Goal: Task Accomplishment & Management: Use online tool/utility

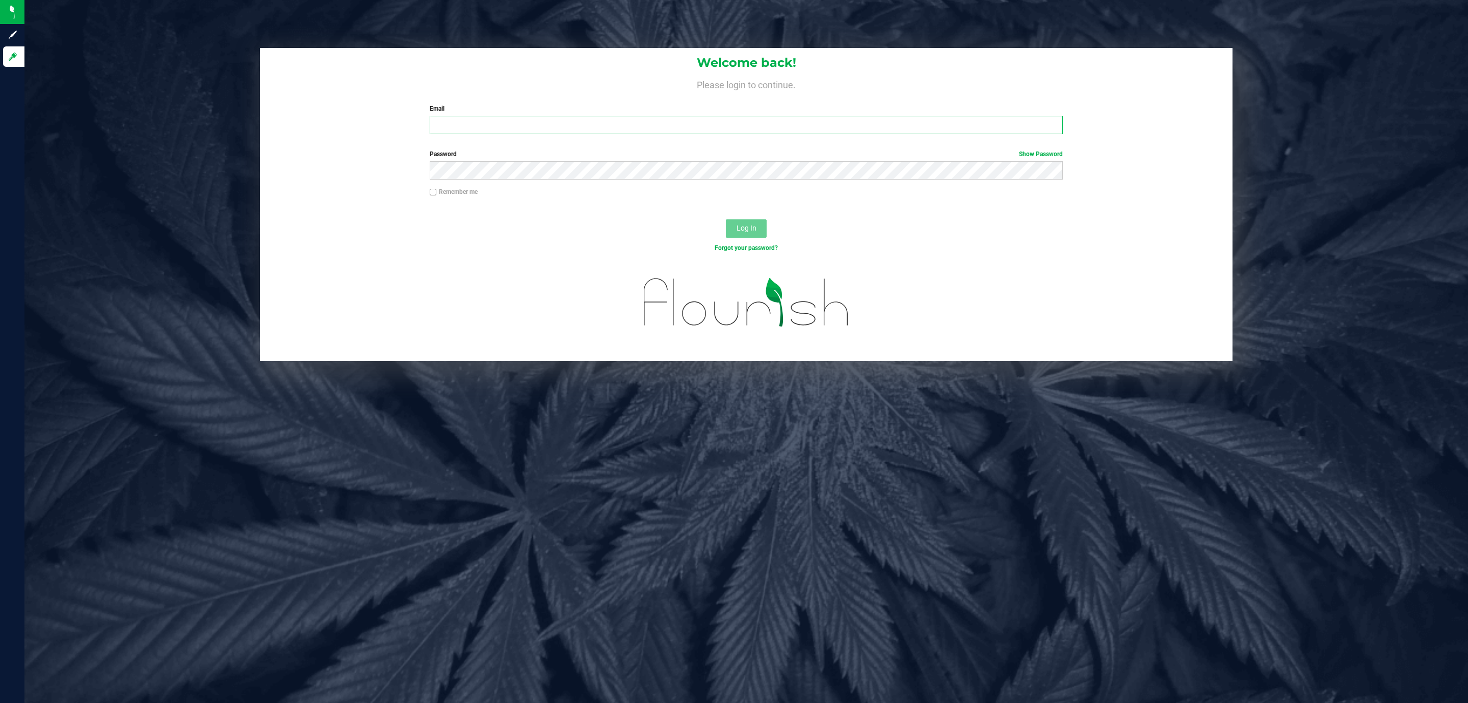
click at [553, 123] on input "Email" at bounding box center [746, 125] width 633 height 18
type input "ngalgano@liveparallel.com"
click at [726, 219] on button "Log In" at bounding box center [746, 228] width 41 height 18
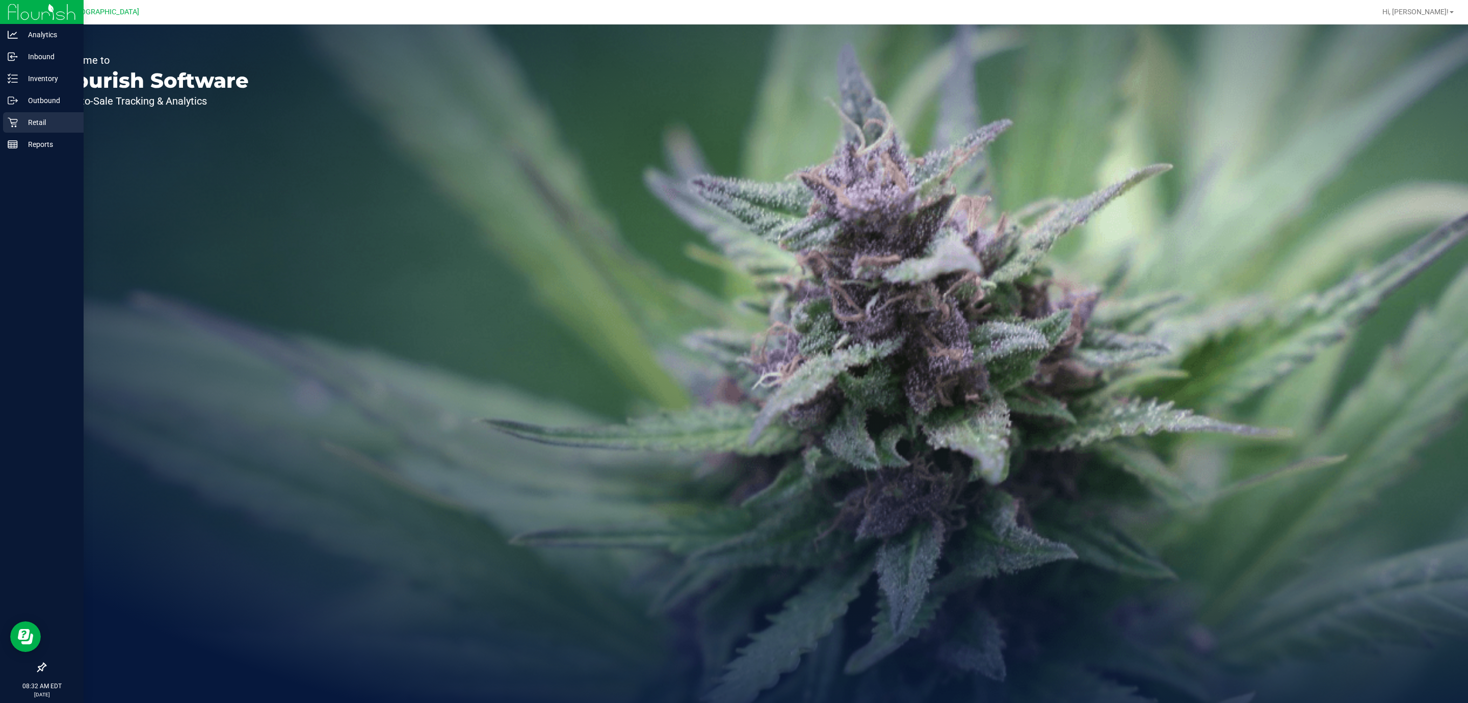
click at [52, 117] on p "Retail" at bounding box center [48, 122] width 61 height 12
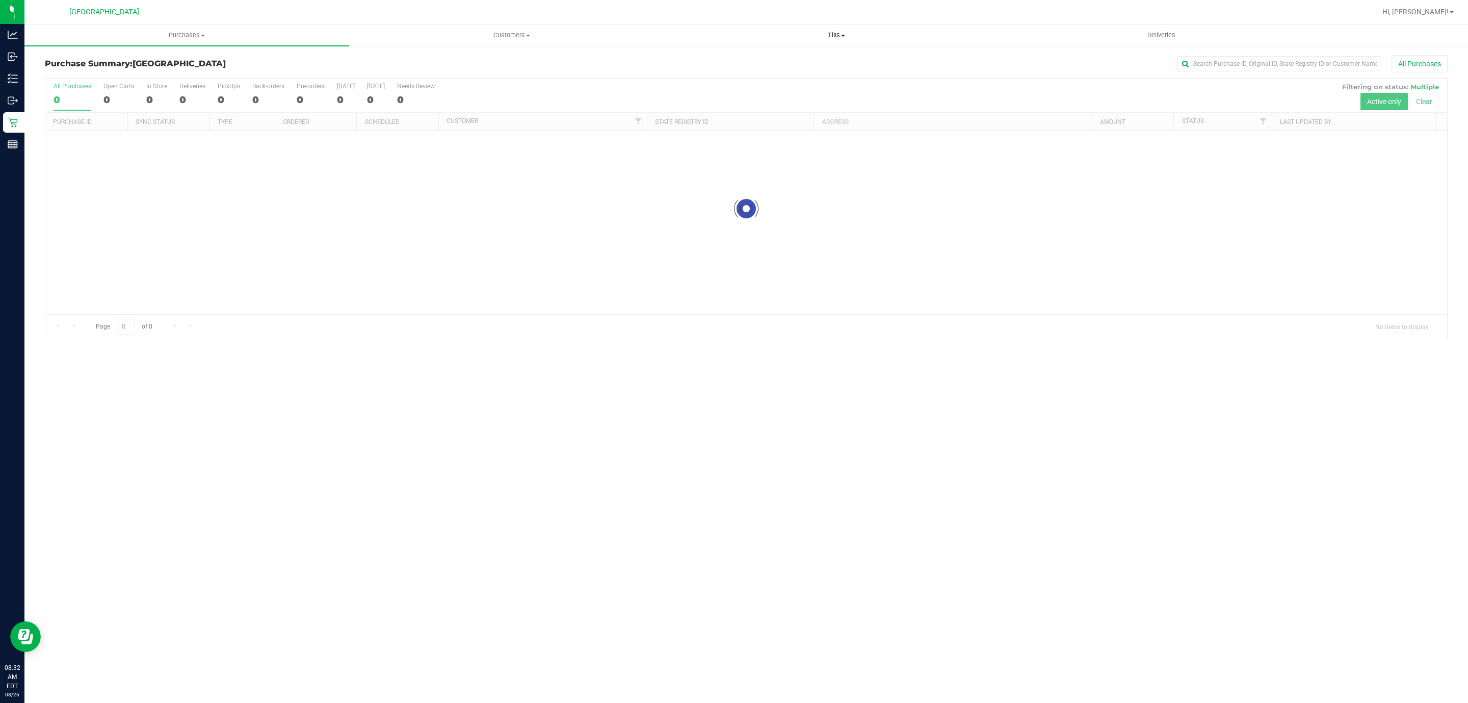
click at [843, 32] on span "Tills" at bounding box center [836, 35] width 324 height 9
click at [822, 64] on li "Manage tills" at bounding box center [836, 62] width 325 height 12
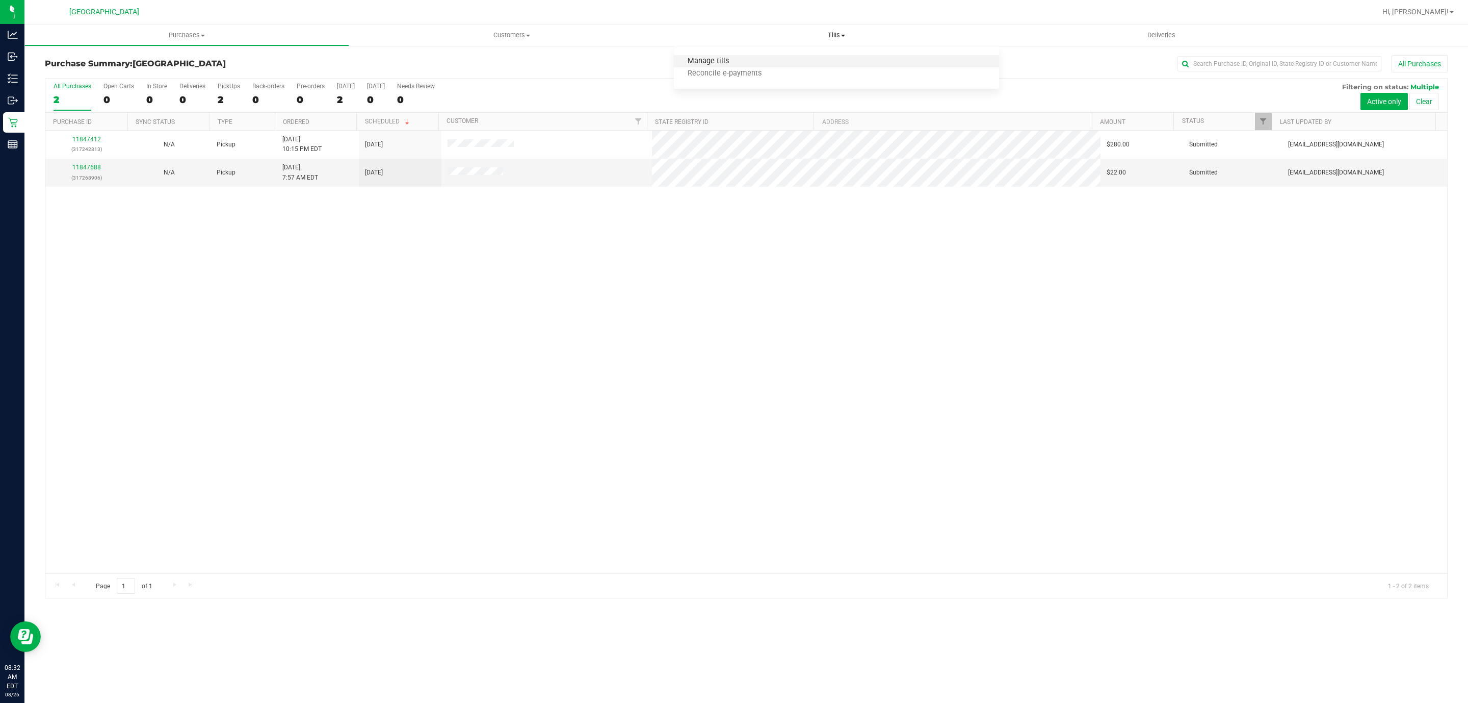
click at [710, 62] on span "Manage tills" at bounding box center [708, 61] width 69 height 9
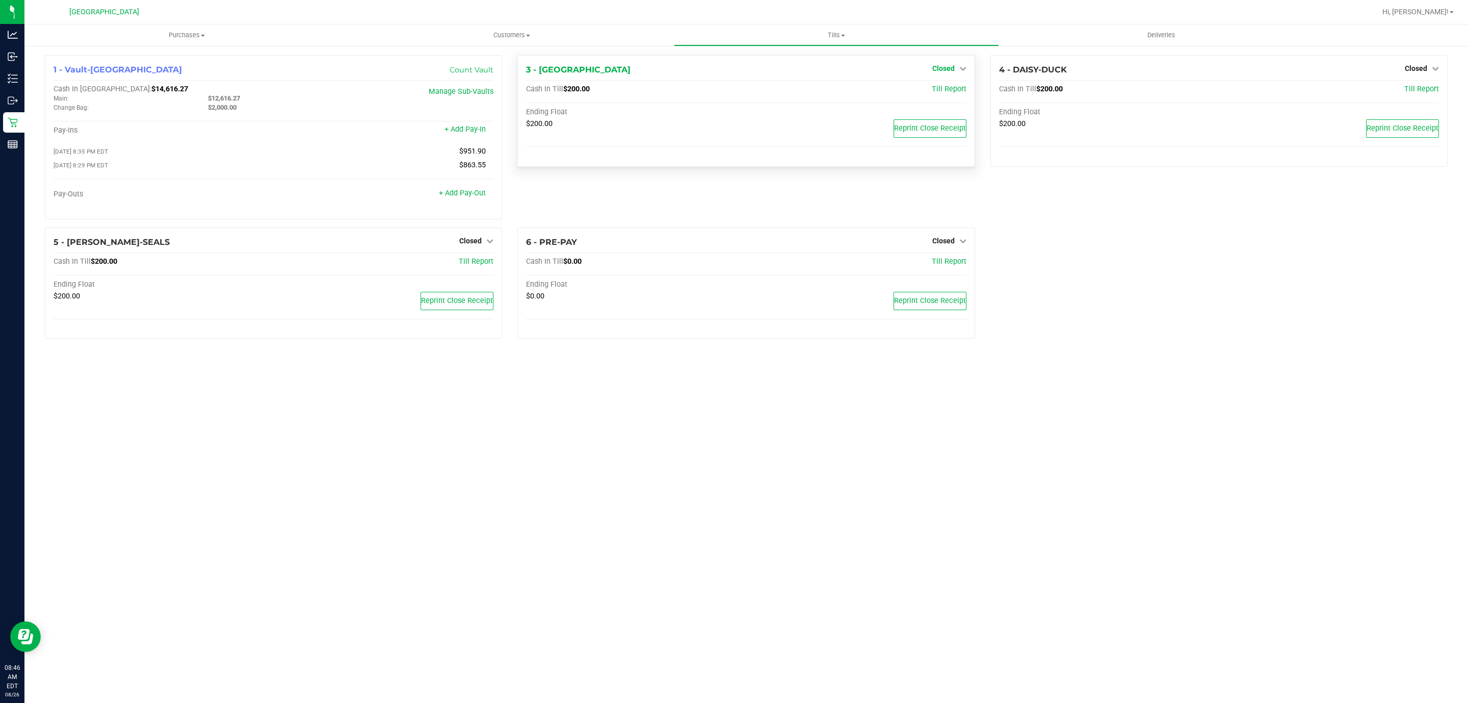
click at [933, 66] on div "3 - CYPRUS Closed Open Till" at bounding box center [746, 70] width 440 height 12
click at [938, 66] on span "Closed" at bounding box center [943, 68] width 22 height 8
click at [924, 96] on div at bounding box center [942, 97] width 75 height 3
click at [933, 89] on link "Open Till" at bounding box center [943, 90] width 27 height 8
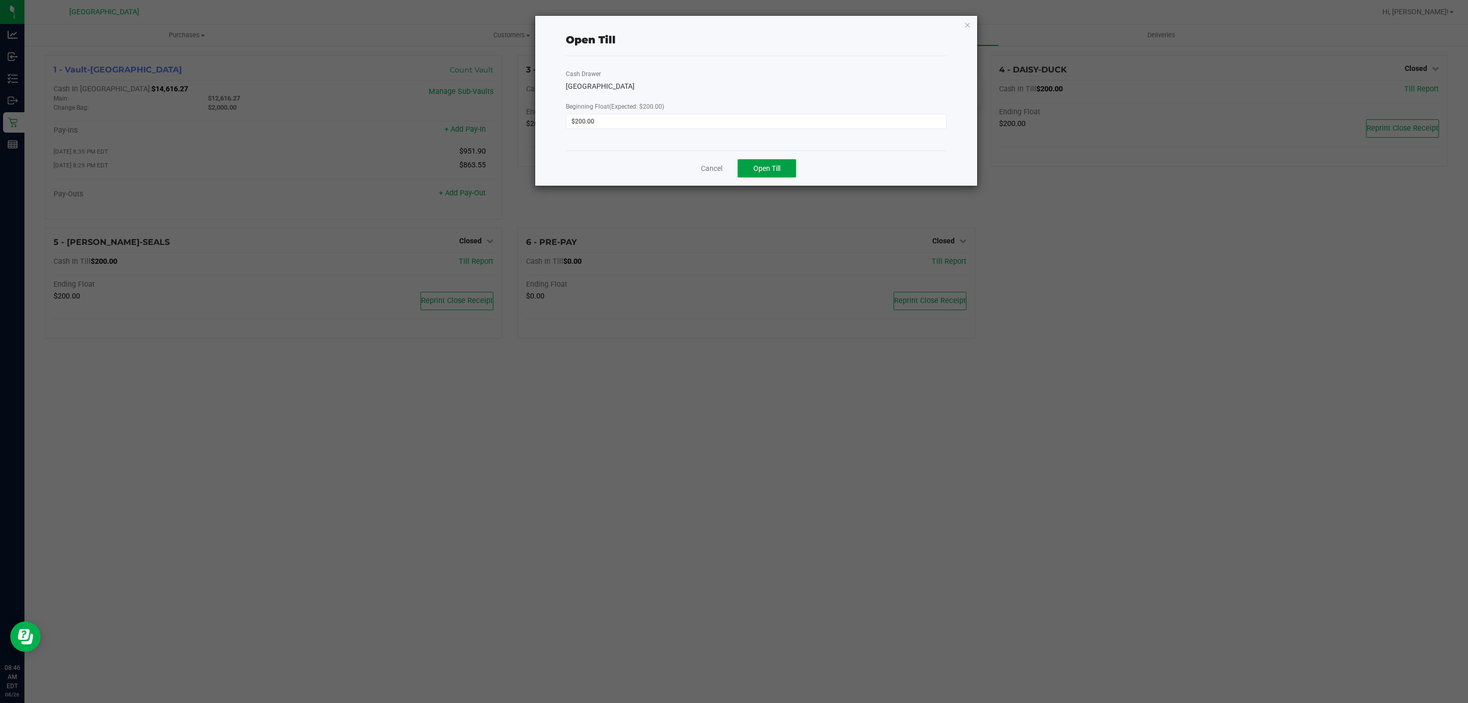
click at [763, 166] on span "Open Till" at bounding box center [767, 168] width 27 height 8
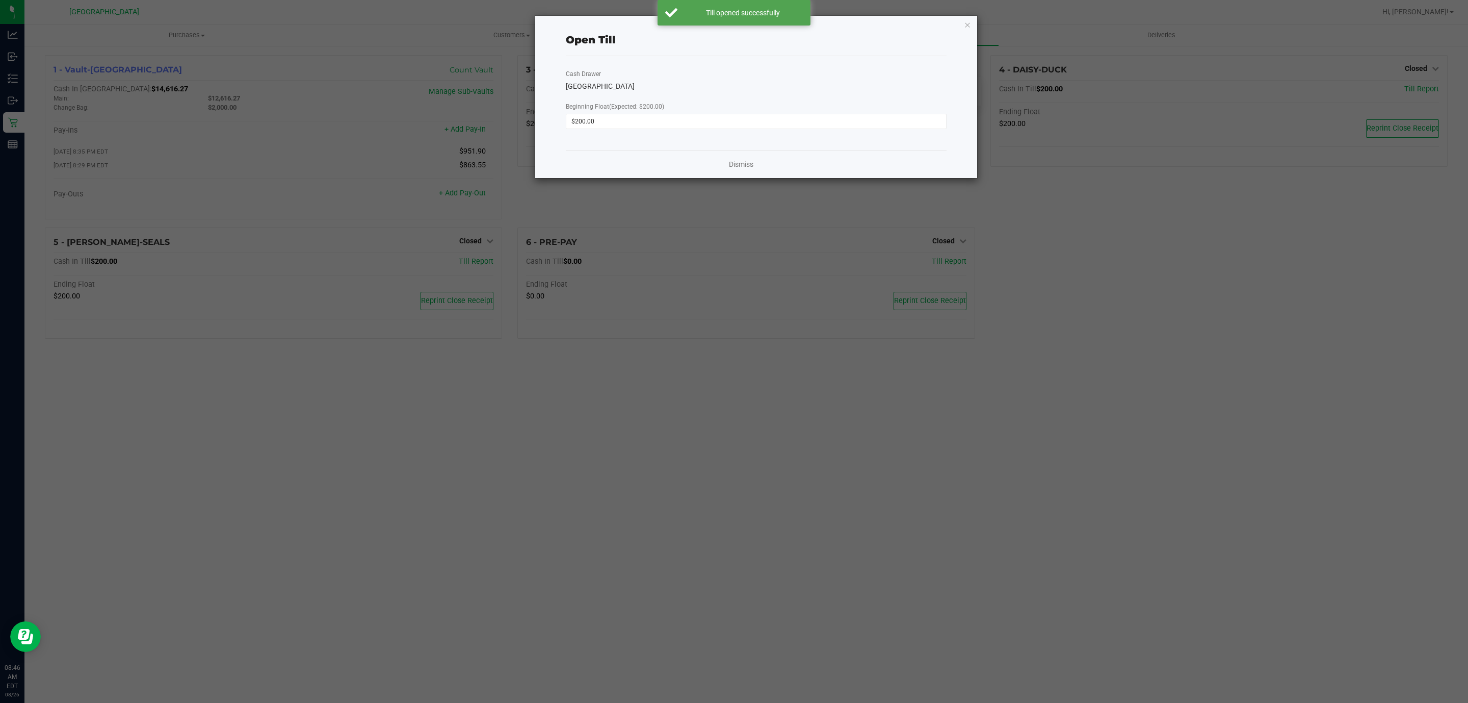
click at [963, 26] on div "Open Till Cash Drawer CYPRUS Beginning Float (Expected: $200.00) $200.00 Dismiss" at bounding box center [756, 97] width 442 height 162
click at [966, 30] on icon "button" at bounding box center [967, 24] width 7 height 12
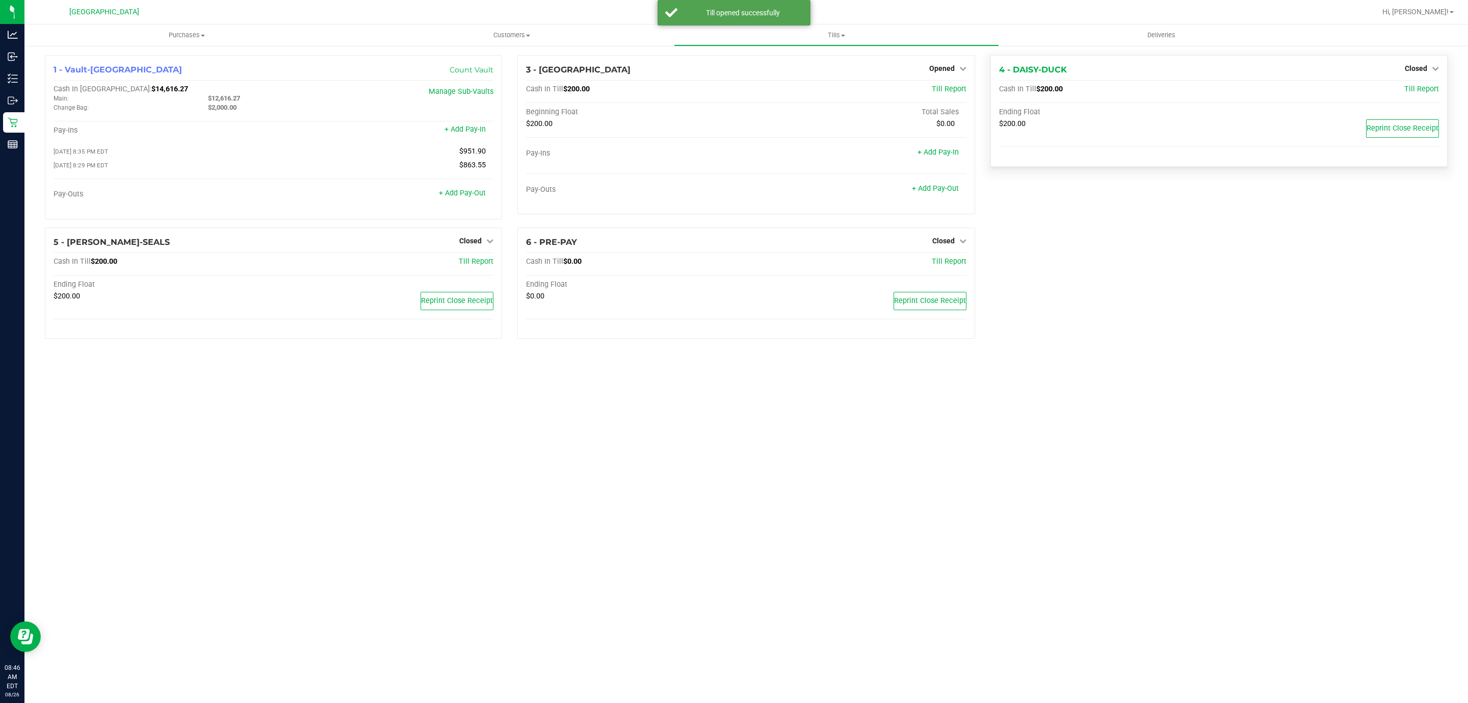
click at [1404, 65] on div "4 - DAISY-DUCK Closed Open Till" at bounding box center [1219, 70] width 440 height 12
click at [1408, 67] on span "Closed" at bounding box center [1416, 68] width 22 height 8
click at [1423, 86] on link "Open Till" at bounding box center [1416, 90] width 27 height 8
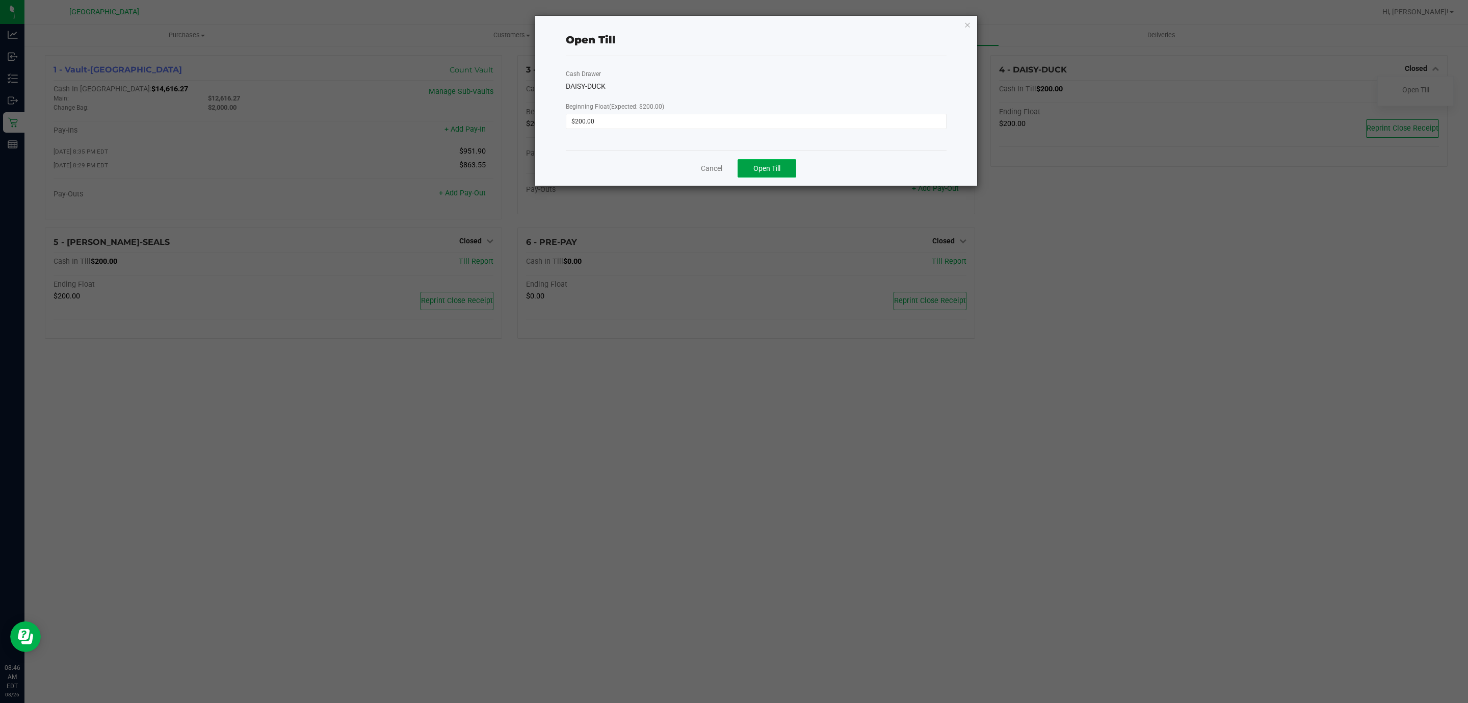
click at [751, 164] on button "Open Till" at bounding box center [767, 168] width 59 height 18
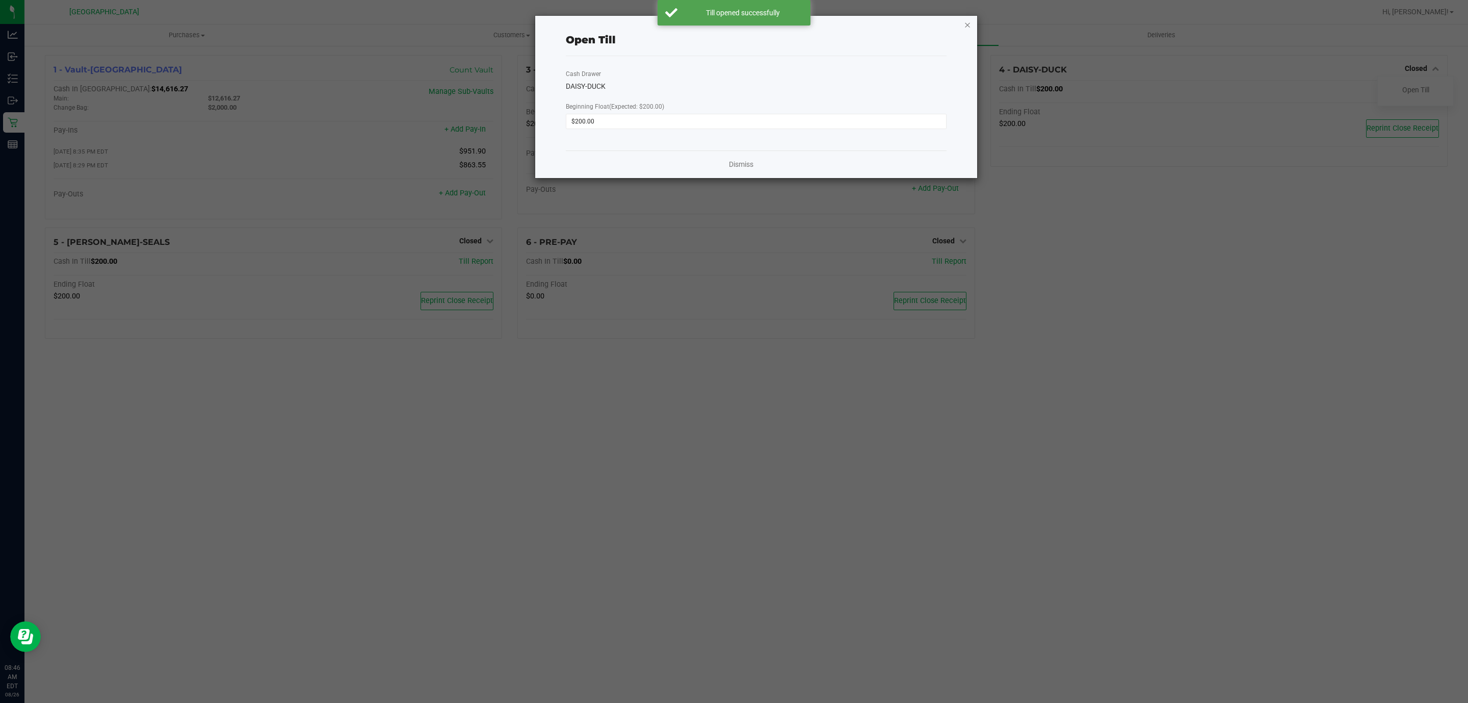
click at [970, 23] on icon "button" at bounding box center [967, 24] width 7 height 12
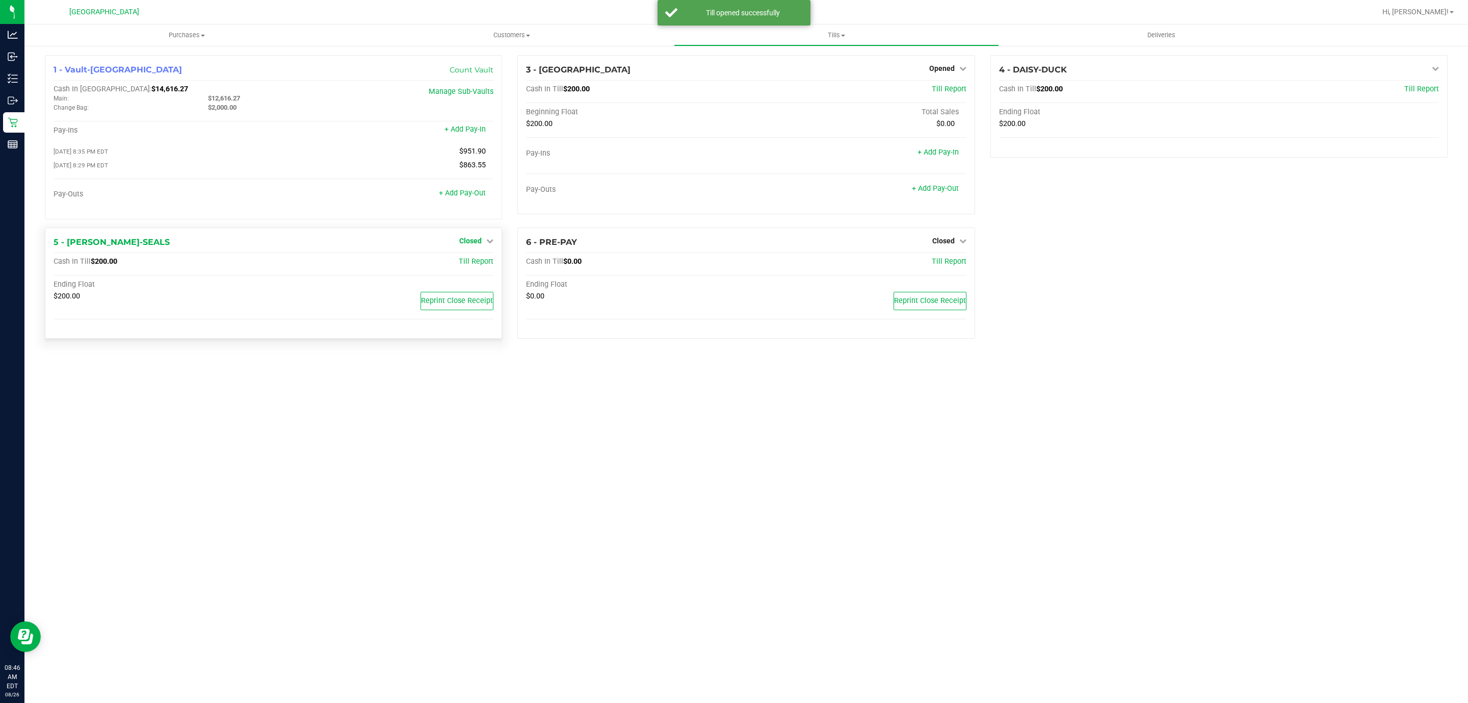
click at [465, 239] on span "Closed" at bounding box center [470, 241] width 22 height 8
click at [465, 263] on link "Open Till" at bounding box center [470, 261] width 27 height 8
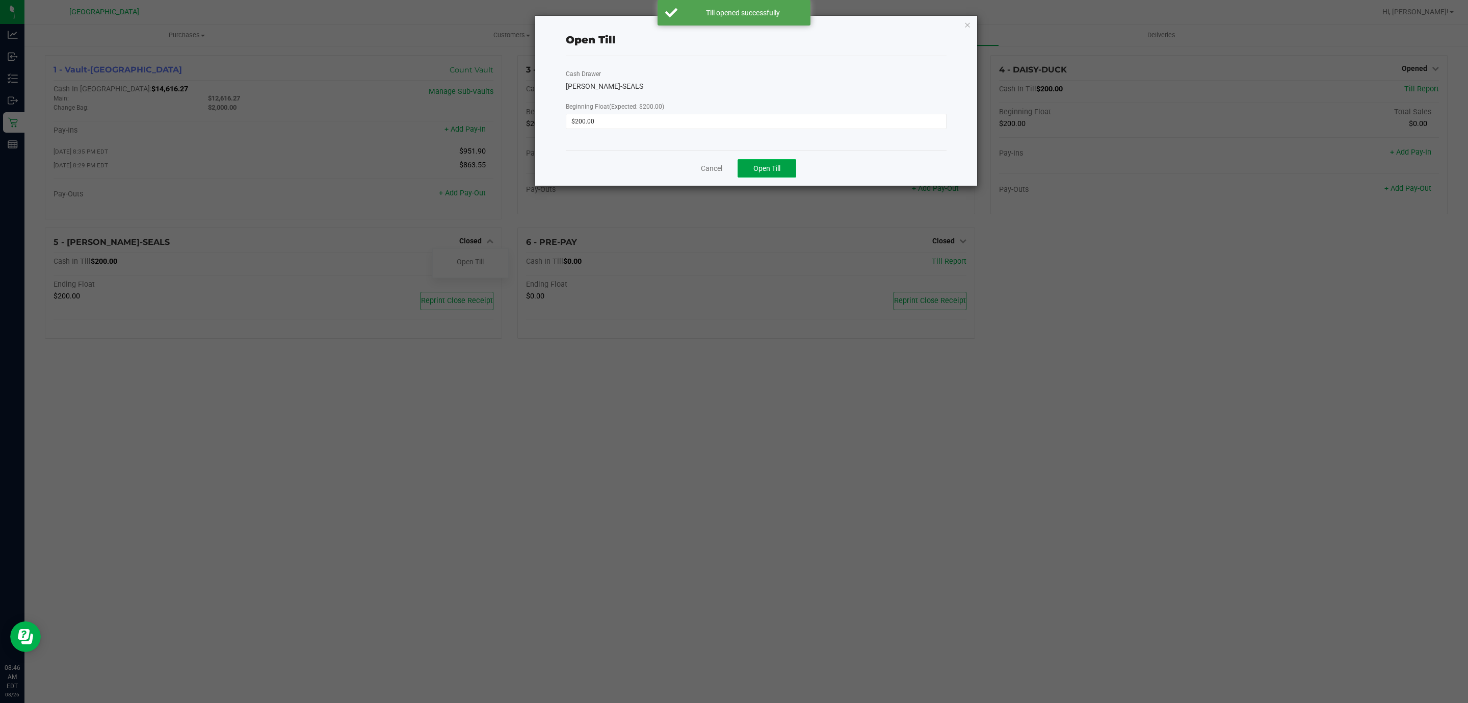
click at [768, 166] on span "Open Till" at bounding box center [767, 168] width 27 height 8
click at [967, 27] on icon "button" at bounding box center [967, 24] width 7 height 12
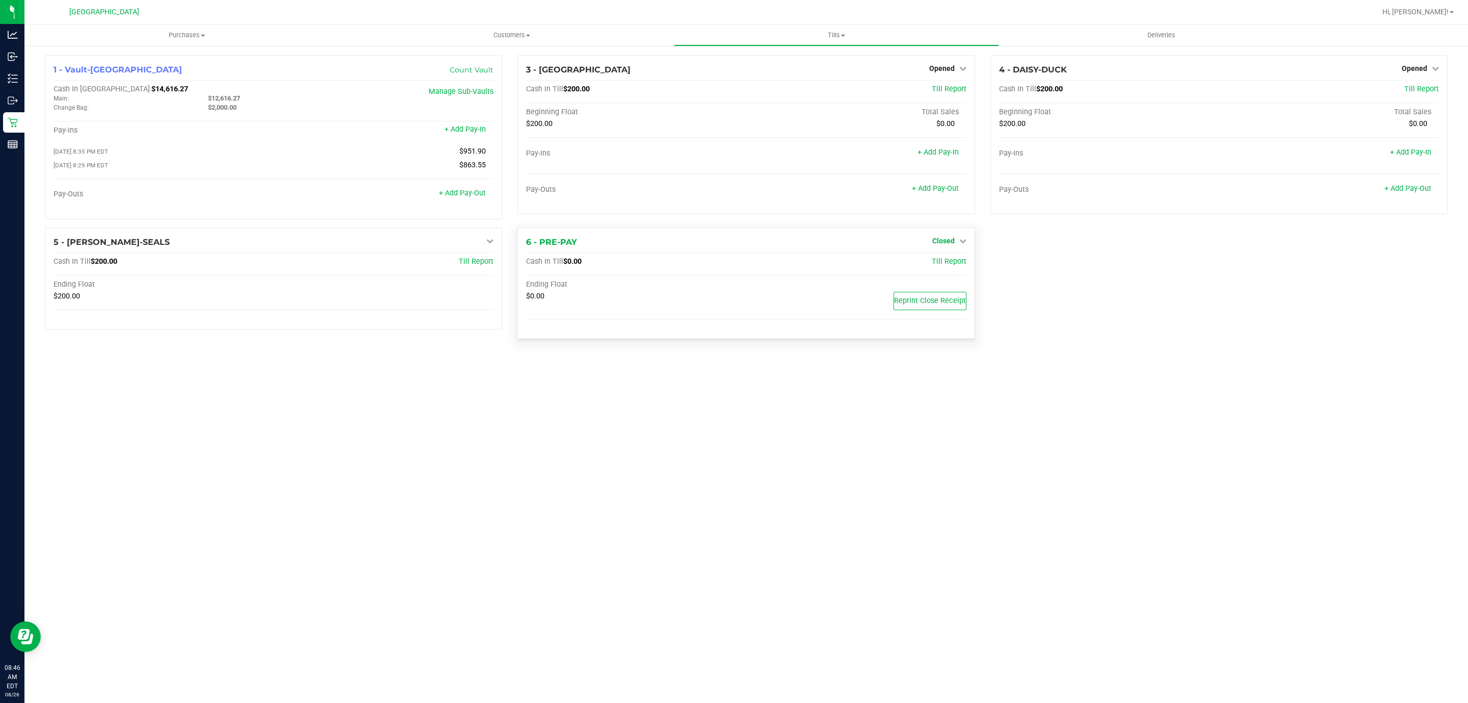
click at [943, 243] on span "Closed" at bounding box center [943, 241] width 22 height 8
click at [949, 260] on link "Open Till" at bounding box center [943, 261] width 27 height 8
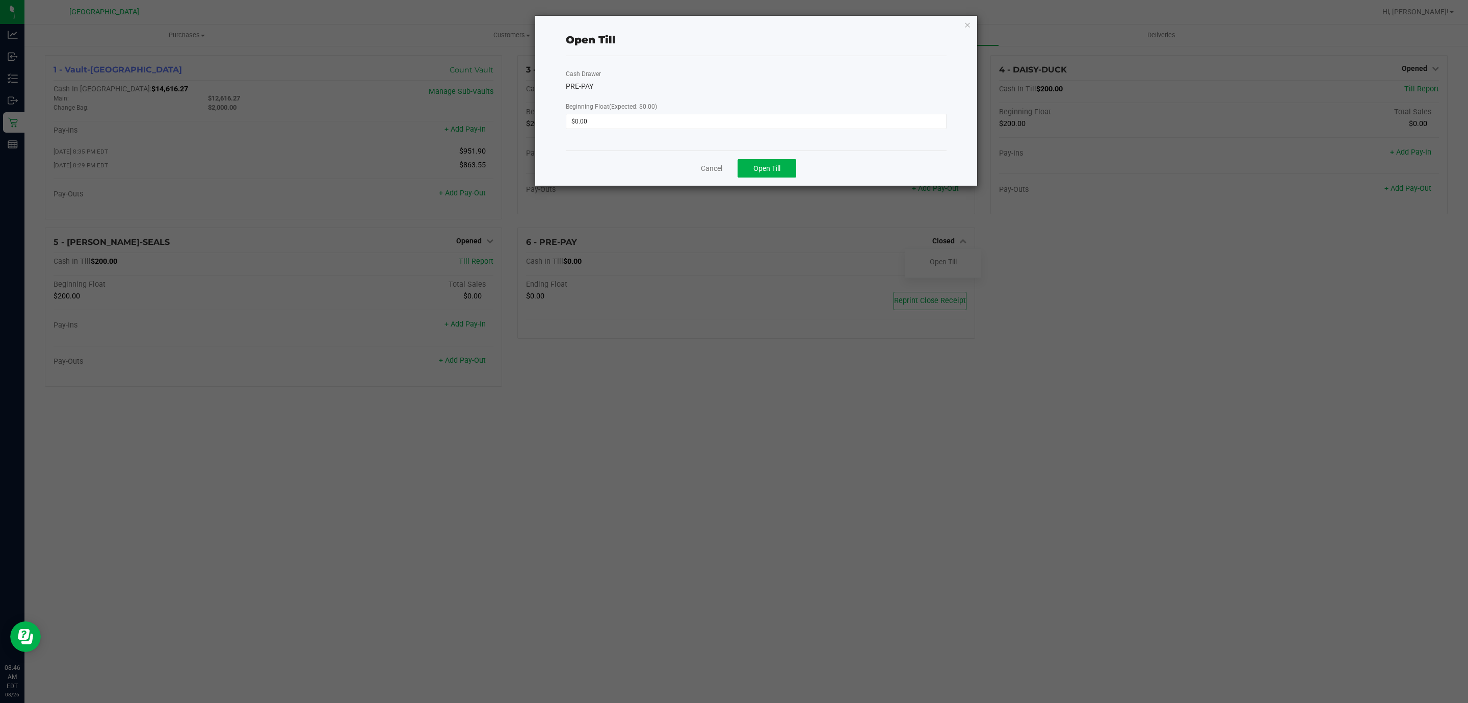
click at [794, 183] on div "Cancel Open Till" at bounding box center [756, 167] width 381 height 35
click at [785, 161] on button "Open Till" at bounding box center [767, 168] width 59 height 18
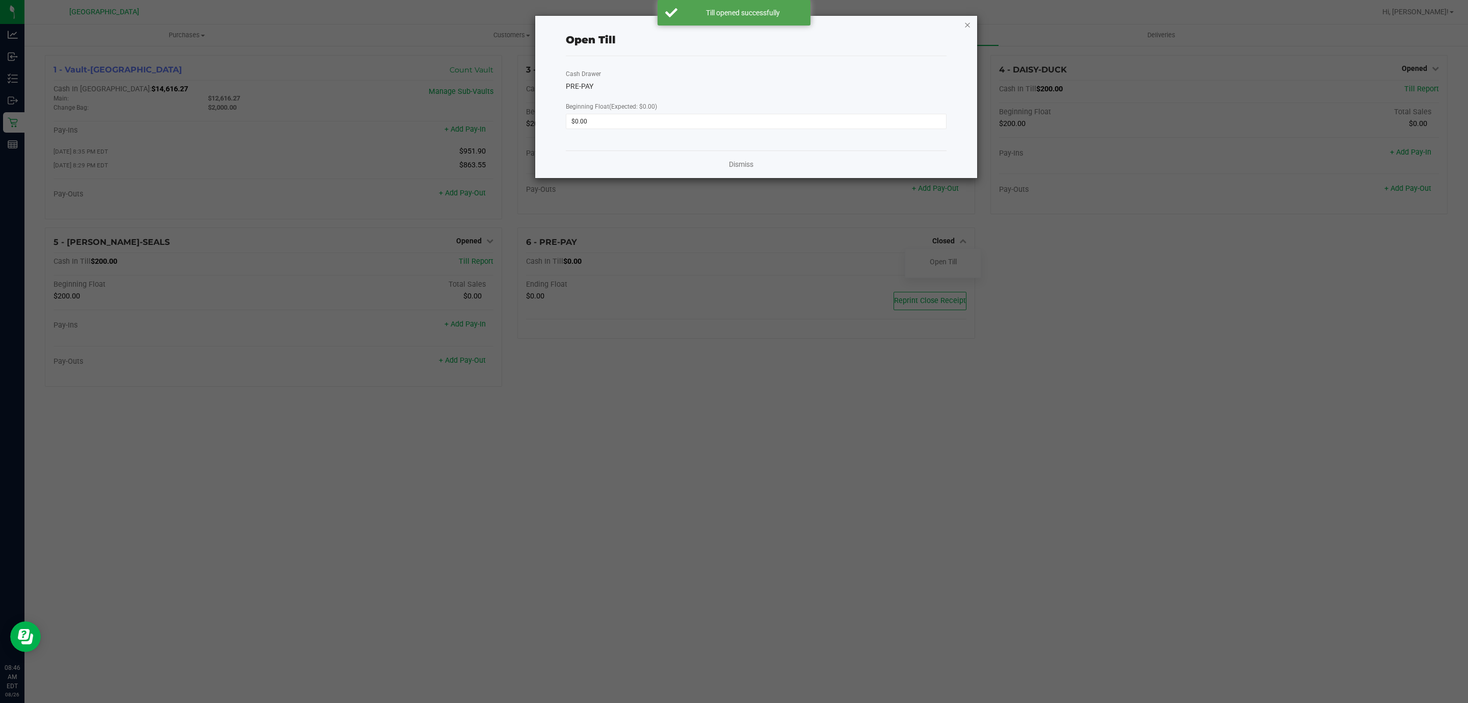
click at [968, 24] on icon "button" at bounding box center [967, 24] width 7 height 12
